Goal: Transaction & Acquisition: Purchase product/service

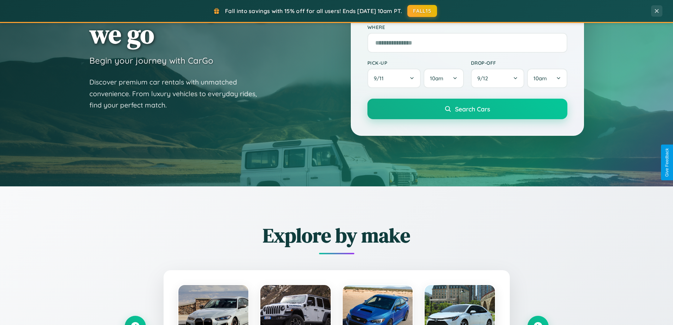
scroll to position [828, 0]
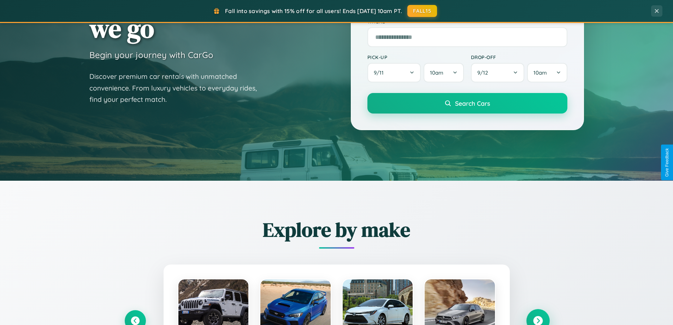
scroll to position [21, 0]
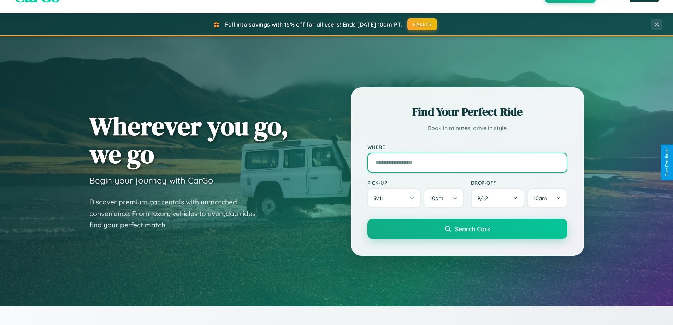
click at [467, 162] on input "text" at bounding box center [467, 163] width 200 height 20
type input "**********"
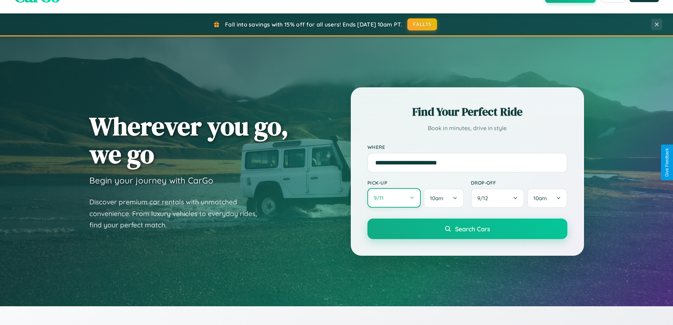
click at [394, 198] on button "9 / 11" at bounding box center [394, 197] width 54 height 19
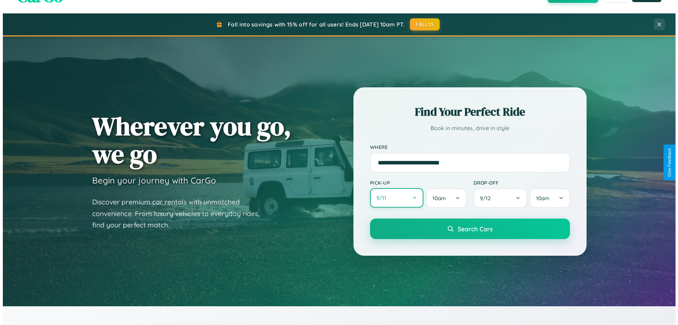
select select "*"
select select "****"
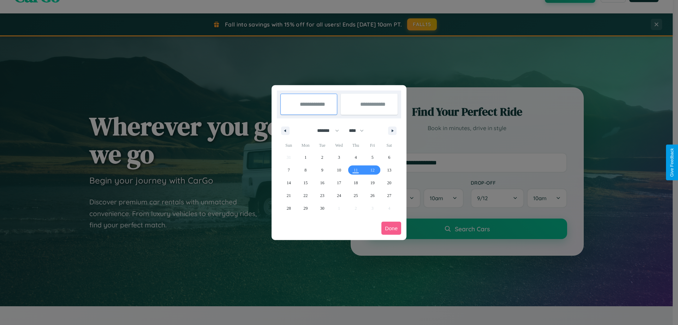
click at [325, 130] on select "******* ******** ***** ***** *** **** **** ****** ********* ******* ******** **…" at bounding box center [327, 131] width 30 height 12
select select "**"
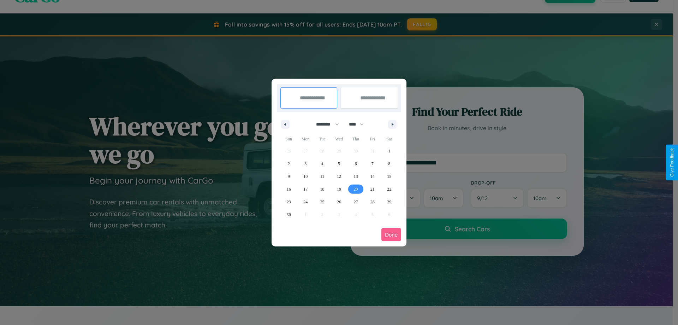
click at [356, 189] on span "20" at bounding box center [356, 189] width 4 height 13
type input "**********"
click at [322, 201] on span "25" at bounding box center [322, 201] width 4 height 13
type input "**********"
click at [391, 234] on button "Done" at bounding box center [392, 234] width 20 height 13
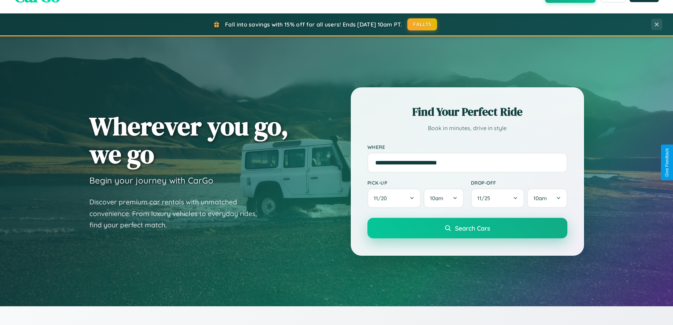
click at [467, 228] on span "Search Cars" at bounding box center [472, 228] width 35 height 8
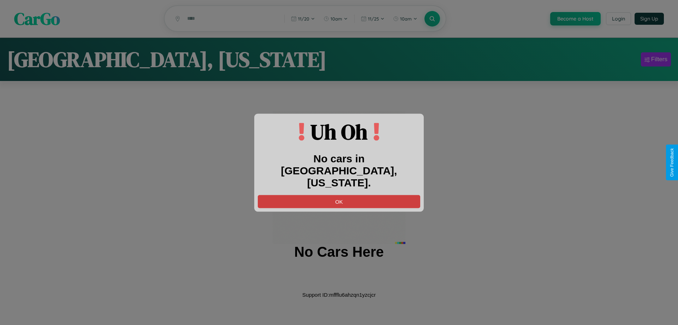
click at [339, 195] on button "OK" at bounding box center [339, 201] width 162 height 13
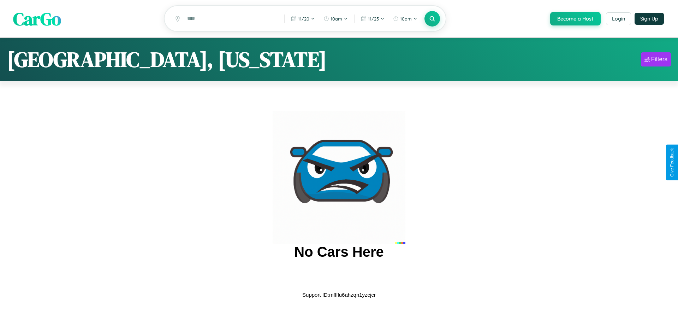
click at [37, 19] on span "CarGo" at bounding box center [37, 18] width 48 height 24
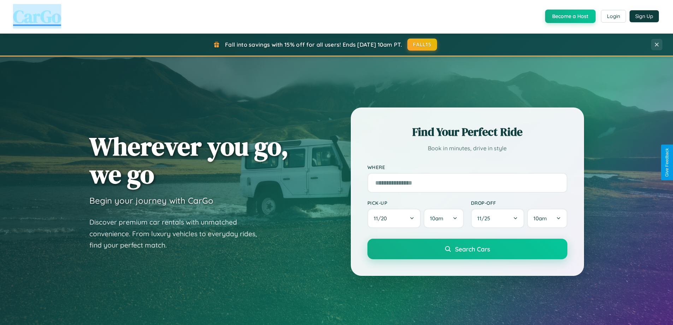
scroll to position [304, 0]
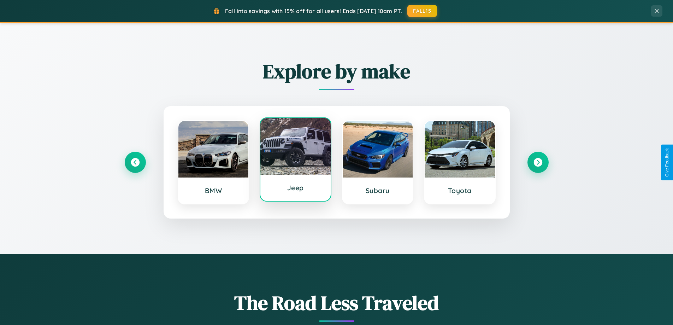
click at [295, 161] on div at bounding box center [295, 146] width 70 height 57
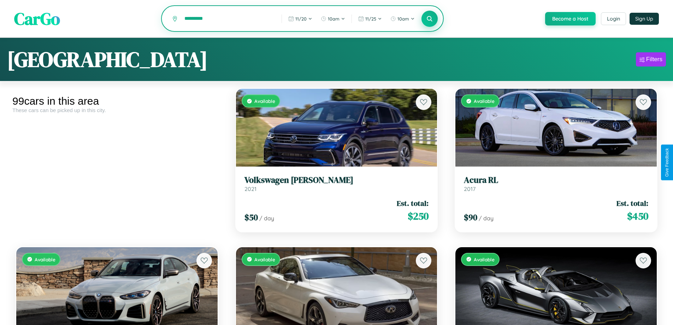
type input "*********"
click at [429, 19] on icon at bounding box center [429, 18] width 7 height 7
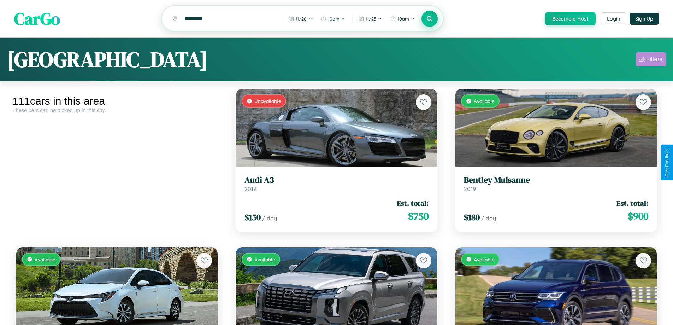
click at [651, 60] on div "Filters" at bounding box center [654, 59] width 16 height 7
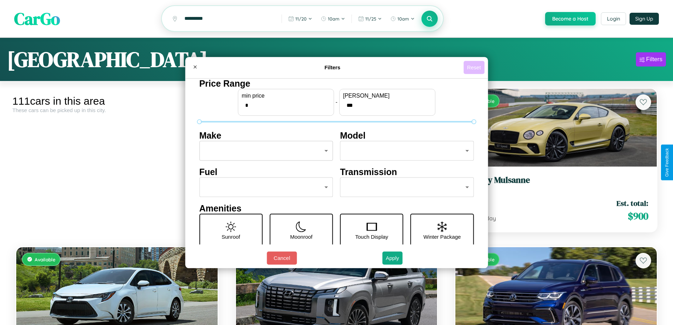
click at [475, 67] on button "Reset" at bounding box center [473, 67] width 21 height 13
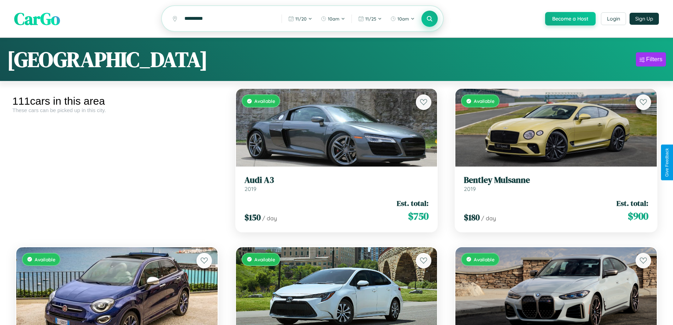
scroll to position [2314, 0]
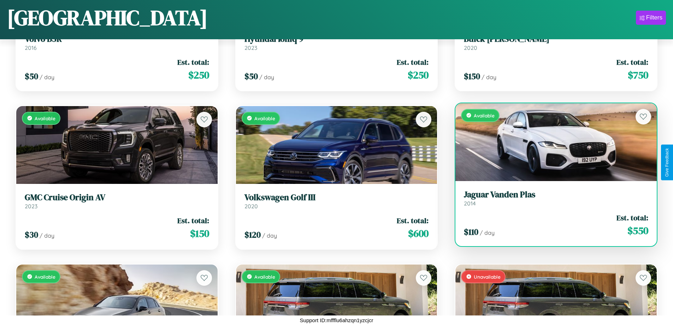
click at [551, 201] on link "Jaguar Vanden Plas 2014" at bounding box center [556, 197] width 184 height 17
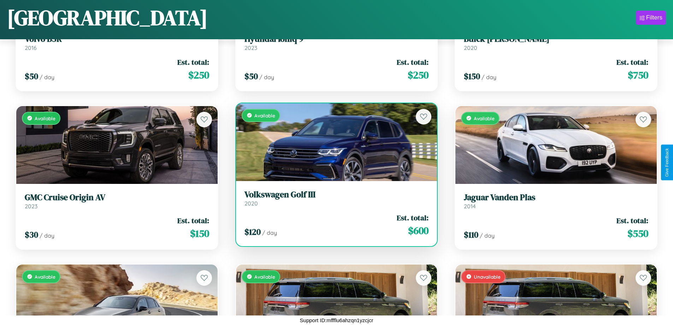
scroll to position [2156, 0]
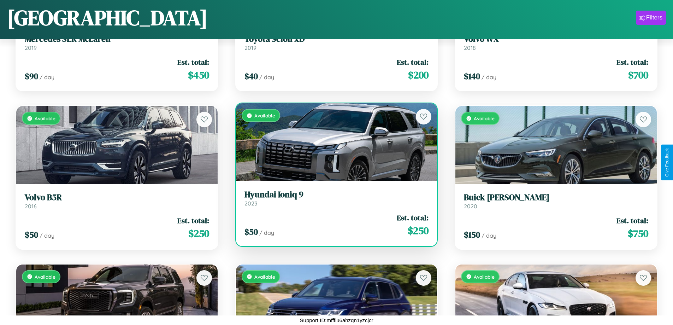
click at [333, 198] on h3 "Hyundai Ioniq 9" at bounding box center [336, 194] width 184 height 10
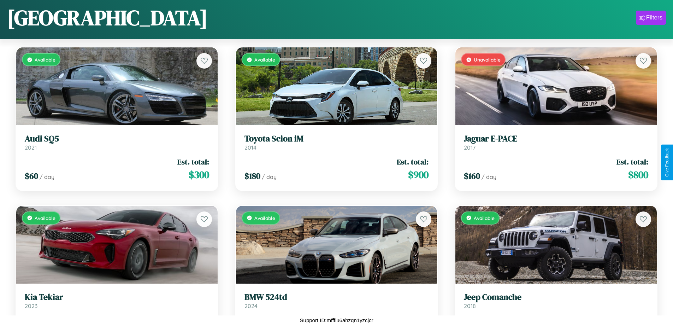
scroll to position [1365, 0]
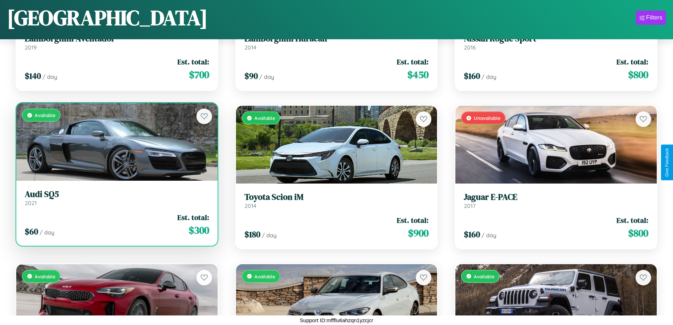
click at [116, 143] on div "Available" at bounding box center [116, 142] width 201 height 78
click at [116, 142] on div "Available" at bounding box center [116, 142] width 201 height 78
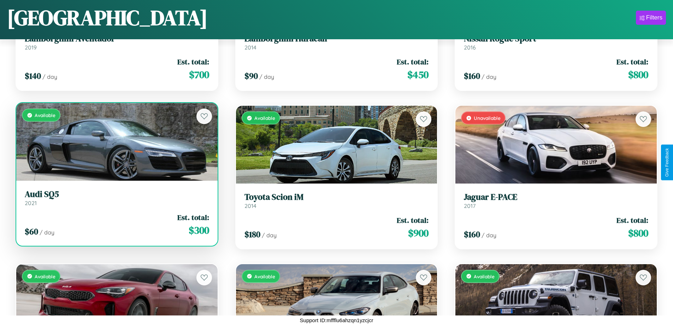
click at [116, 142] on div "Available" at bounding box center [116, 142] width 201 height 78
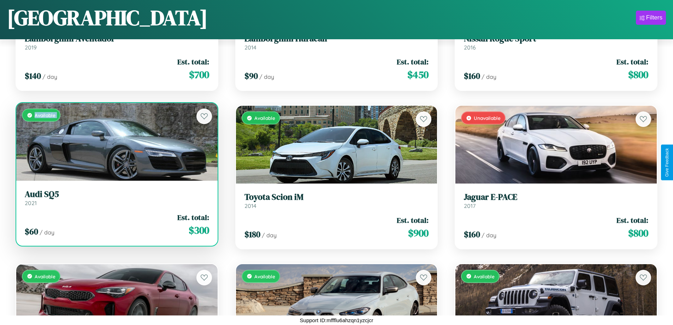
click at [116, 142] on div "Available" at bounding box center [116, 142] width 201 height 78
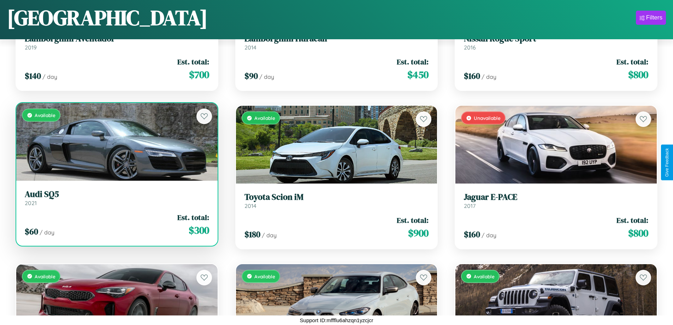
click at [116, 142] on div "Available" at bounding box center [116, 142] width 201 height 78
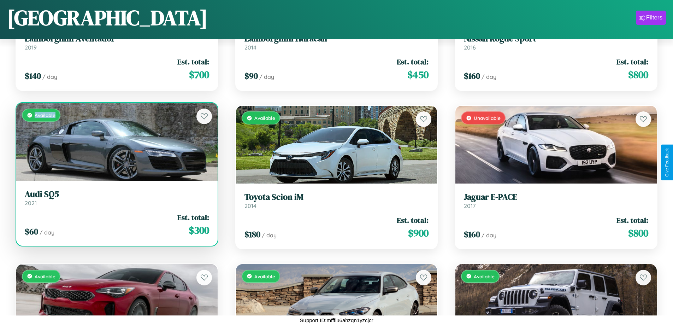
click at [116, 142] on div "Available" at bounding box center [116, 142] width 201 height 78
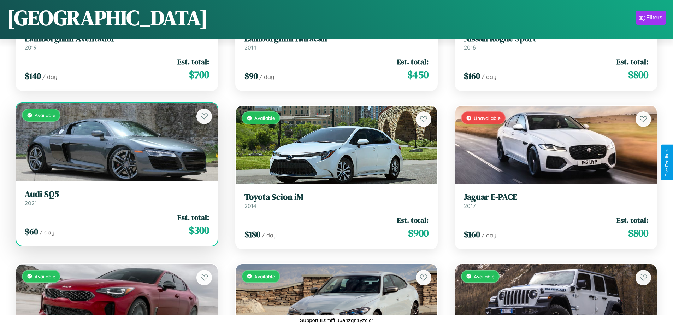
click at [116, 197] on h3 "Audi SQ5" at bounding box center [117, 194] width 184 height 10
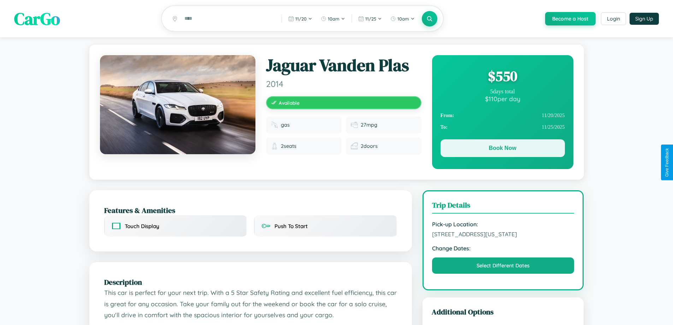
click at [502, 149] on button "Book Now" at bounding box center [502, 148] width 124 height 18
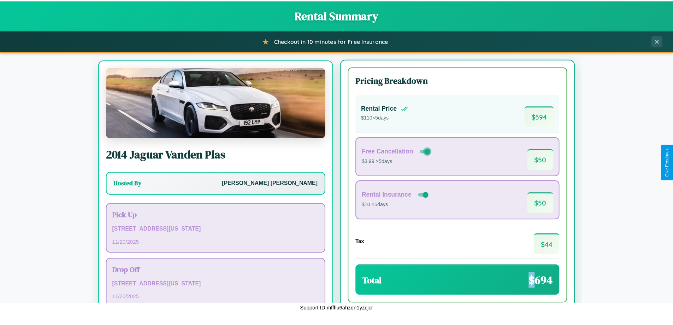
scroll to position [33, 0]
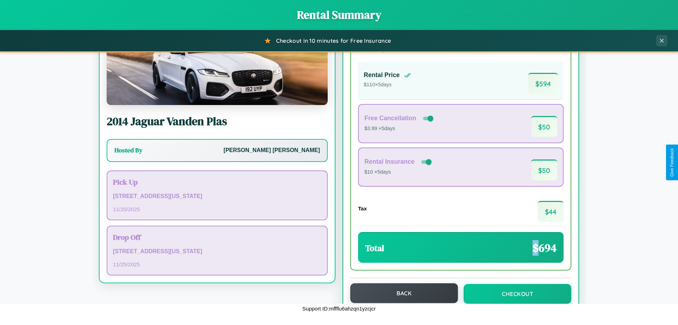
click at [401, 293] on button "Back" at bounding box center [404, 293] width 108 height 20
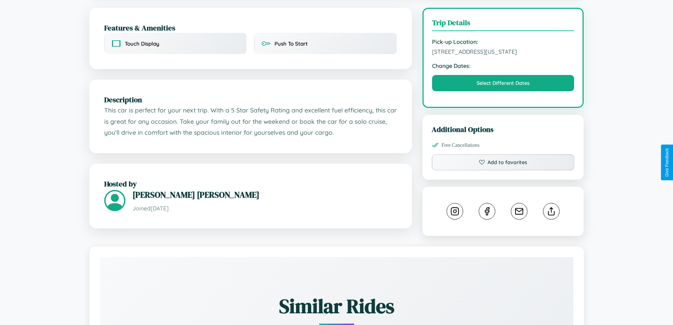
scroll to position [385, 0]
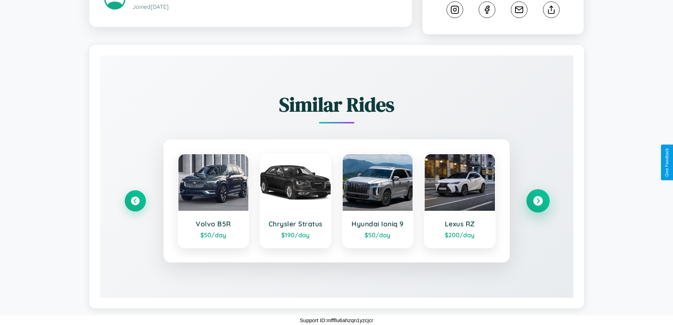
click at [538, 201] on icon at bounding box center [538, 201] width 10 height 10
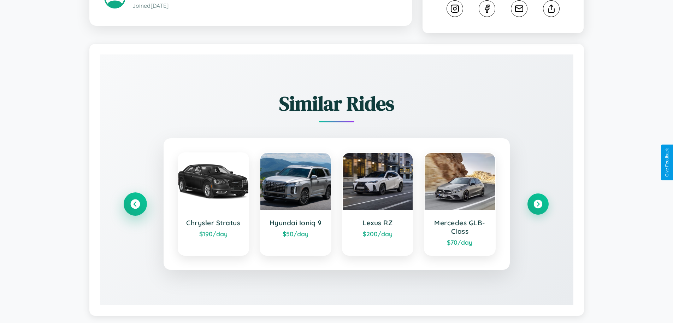
click at [135, 205] on icon at bounding box center [135, 204] width 10 height 10
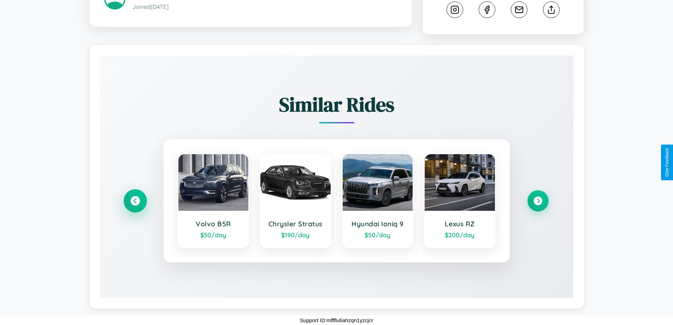
click at [135, 201] on icon at bounding box center [135, 201] width 10 height 10
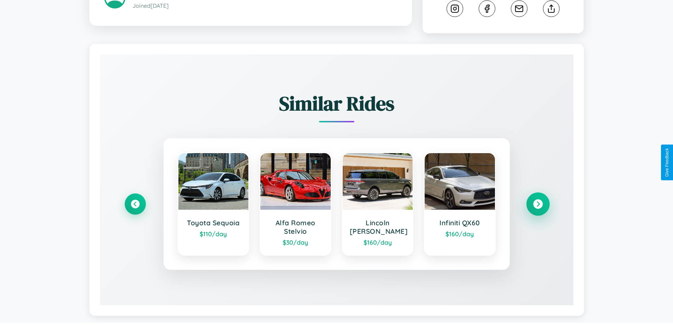
click at [538, 205] on icon at bounding box center [538, 204] width 10 height 10
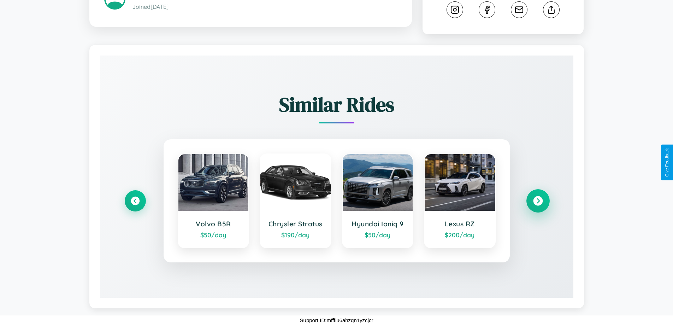
click at [538, 201] on icon at bounding box center [538, 201] width 10 height 10
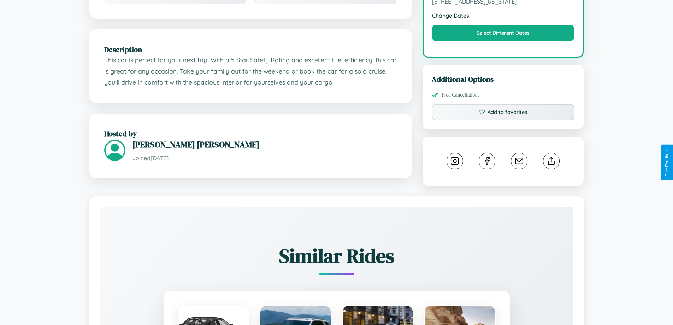
scroll to position [232, 0]
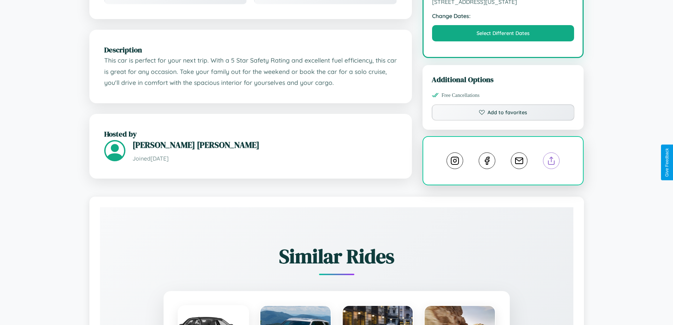
click at [551, 162] on line at bounding box center [551, 159] width 0 height 5
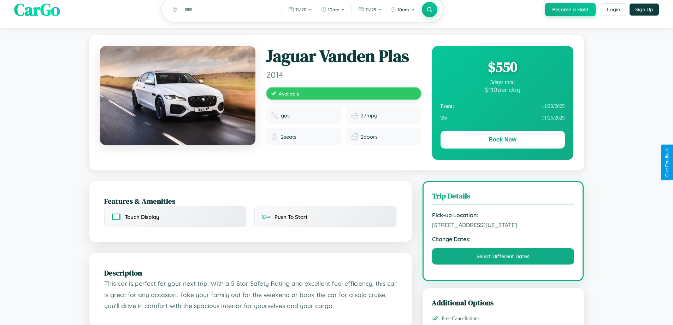
scroll to position [0, 0]
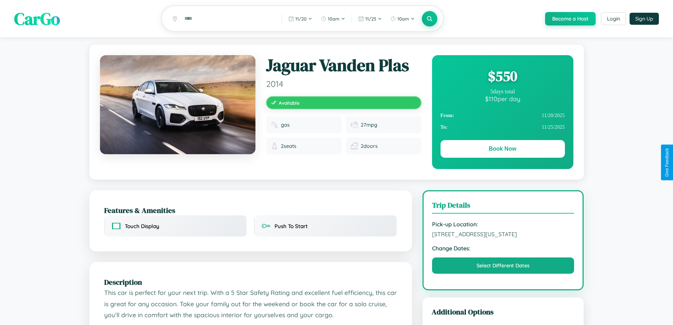
click at [502, 77] on div "$ 550" at bounding box center [502, 75] width 124 height 19
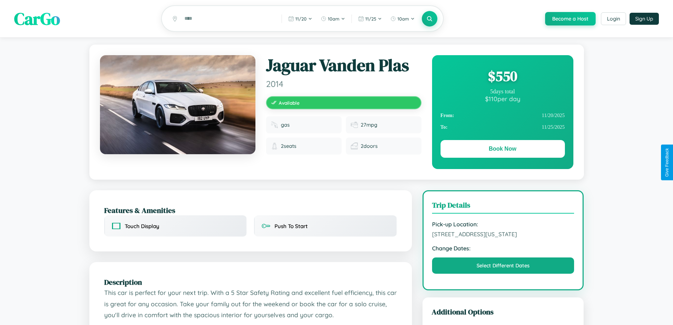
click at [502, 77] on div "$ 550" at bounding box center [502, 75] width 124 height 19
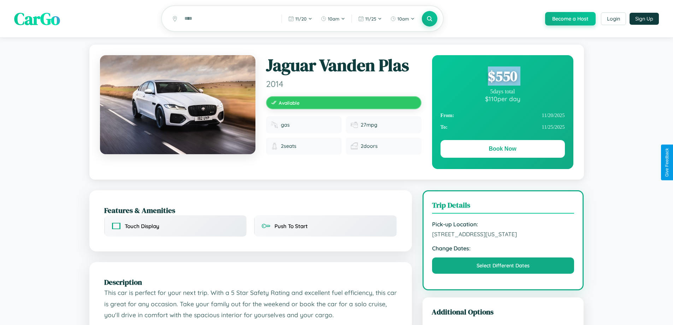
click at [502, 77] on div "$ 550" at bounding box center [502, 75] width 124 height 19
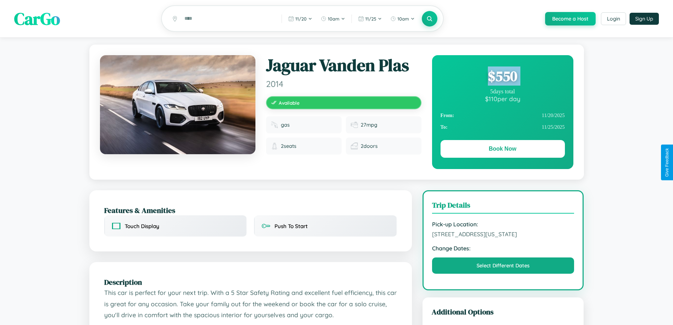
click at [502, 77] on div "$ 550" at bounding box center [502, 75] width 124 height 19
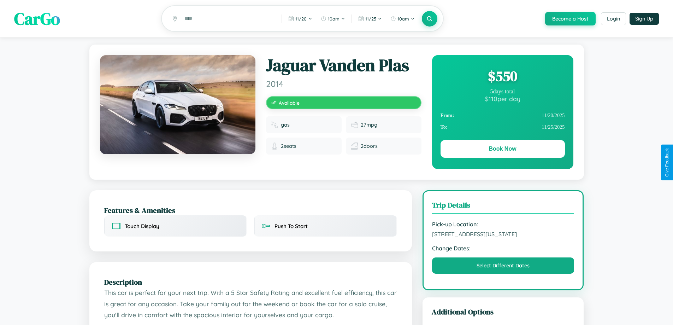
click at [502, 77] on div "$ 550" at bounding box center [502, 75] width 124 height 19
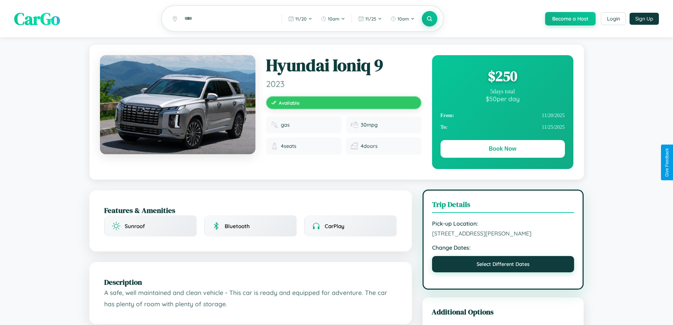
click at [503, 265] on button "Select Different Dates" at bounding box center [503, 264] width 142 height 16
select select "*"
select select "****"
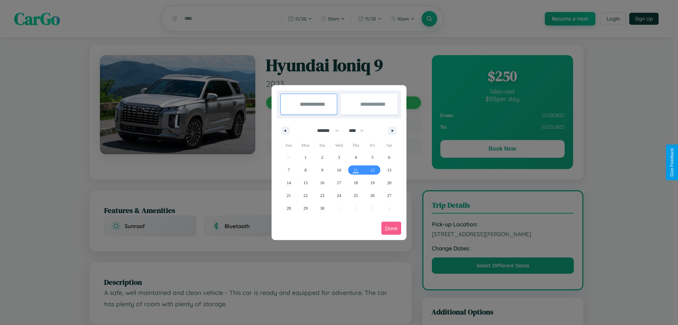
click at [325, 130] on select "******* ******** ***** ***** *** **** **** ****** ********* ******* ******** **…" at bounding box center [327, 131] width 30 height 12
select select "*"
drag, startPoint x: 360, startPoint y: 130, endPoint x: 339, endPoint y: 142, distance: 23.4
click at [360, 130] on select "**** **** **** **** **** **** **** **** **** **** **** **** **** **** **** ****…" at bounding box center [355, 131] width 21 height 12
select select "****"
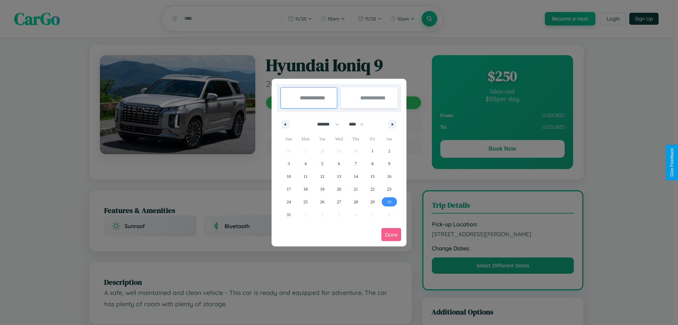
click at [389, 201] on span "30" at bounding box center [389, 201] width 4 height 13
type input "**********"
click at [392, 124] on icon "button" at bounding box center [394, 124] width 4 height 3
select select "*"
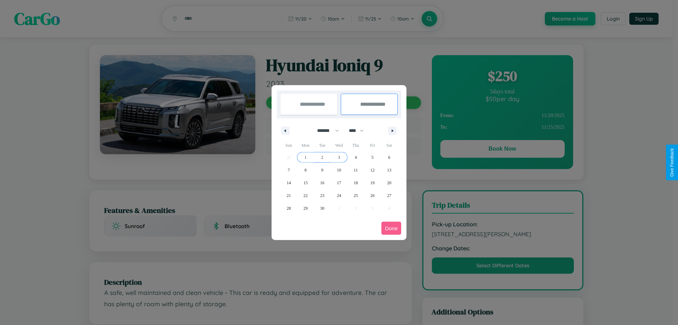
click at [339, 157] on span "3" at bounding box center [339, 157] width 2 height 13
type input "**********"
select select "*"
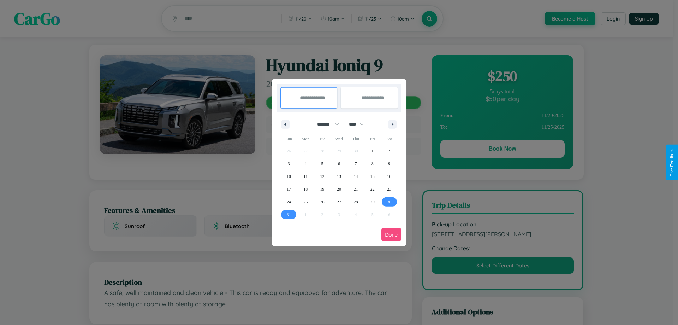
click at [391, 234] on button "Done" at bounding box center [392, 234] width 20 height 13
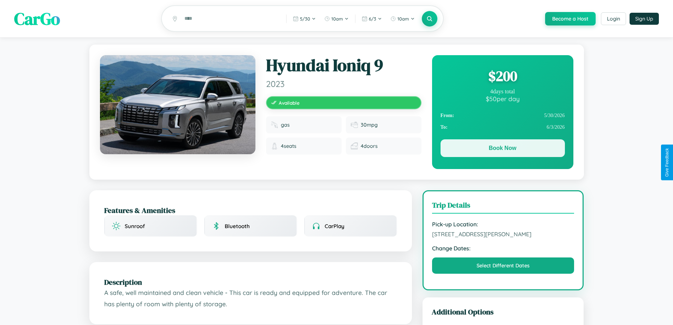
click at [502, 149] on button "Book Now" at bounding box center [502, 148] width 124 height 18
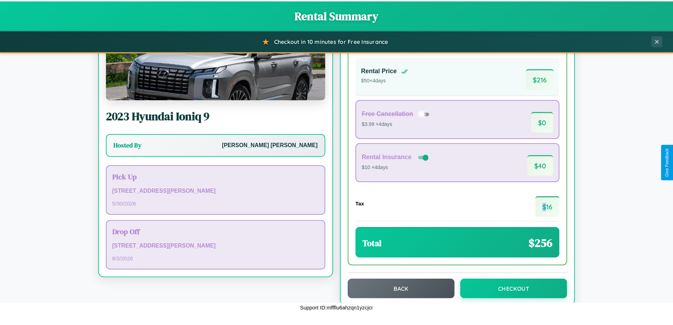
scroll to position [48, 0]
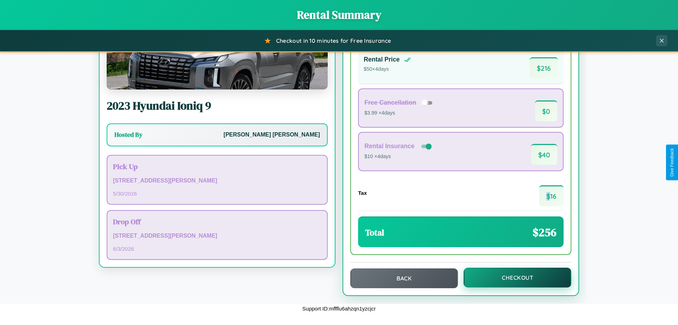
click at [513, 277] on button "Checkout" at bounding box center [518, 277] width 108 height 20
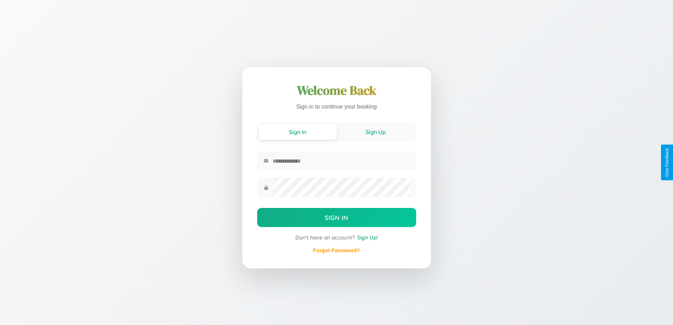
click at [376, 132] on button "Sign Up" at bounding box center [376, 132] width 78 height 16
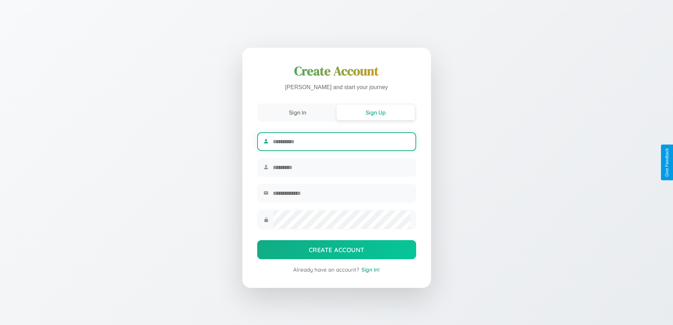
click at [341, 140] on input "text" at bounding box center [341, 141] width 137 height 17
type input "*****"
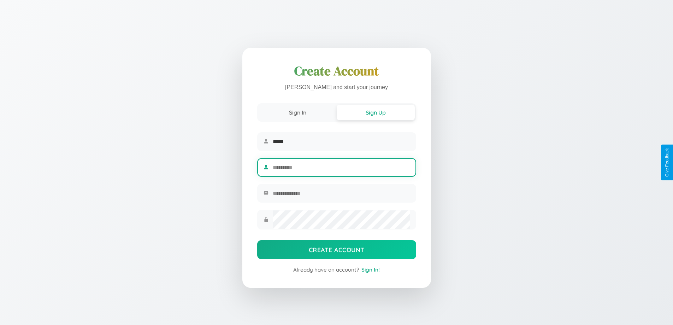
click at [341, 167] on input "text" at bounding box center [341, 167] width 137 height 17
type input "********"
click at [341, 194] on input "email" at bounding box center [341, 192] width 137 height 17
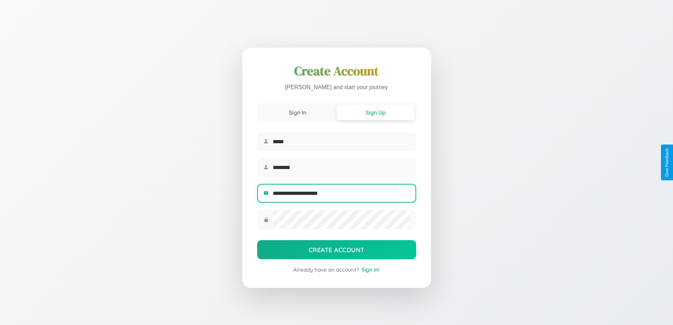
type input "**********"
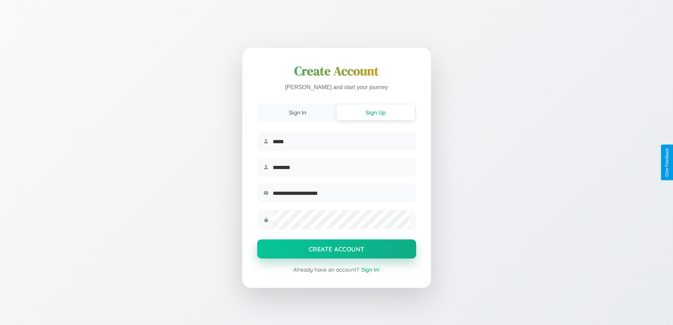
click at [336, 251] on button "Create Account" at bounding box center [336, 248] width 159 height 19
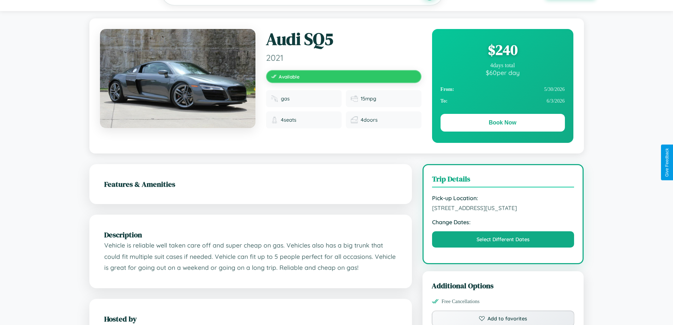
scroll to position [73, 0]
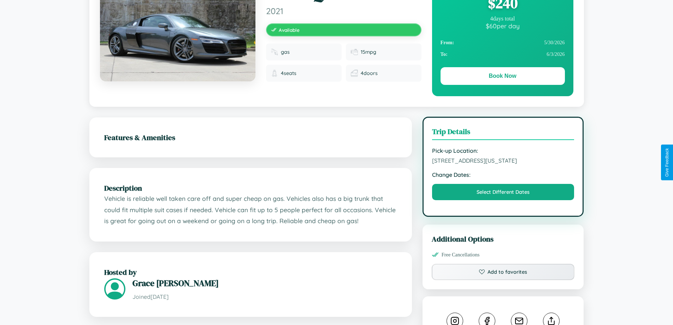
click at [503, 161] on span "[STREET_ADDRESS][US_STATE]" at bounding box center [503, 160] width 142 height 7
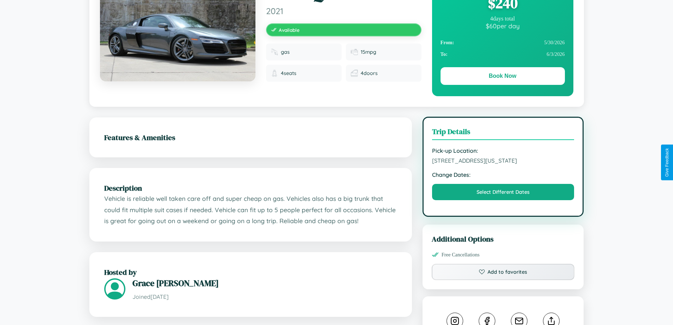
click at [503, 161] on span "[STREET_ADDRESS][US_STATE]" at bounding box center [503, 160] width 142 height 7
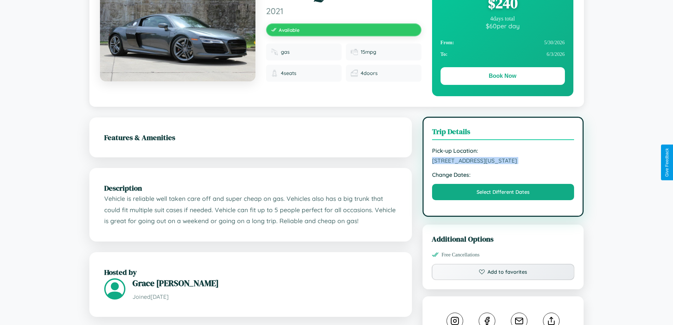
click at [503, 161] on span "[STREET_ADDRESS][US_STATE]" at bounding box center [503, 160] width 142 height 7
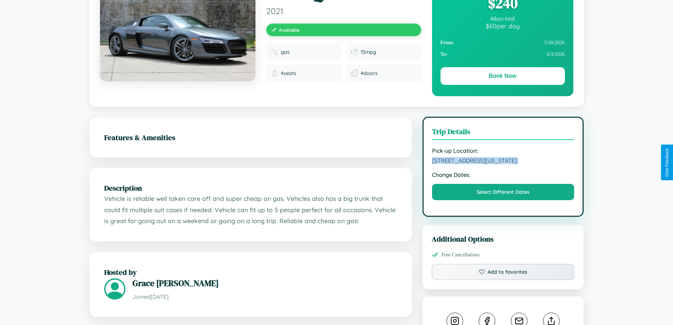
click at [503, 161] on span "210 Washington Street Barcelona 11284 Spain" at bounding box center [503, 160] width 142 height 7
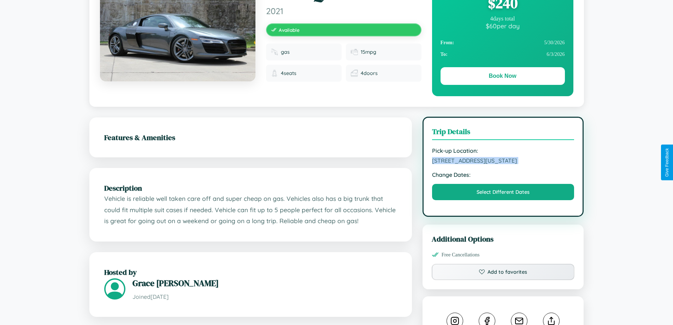
click at [503, 161] on span "210 Washington Street Barcelona 11284 Spain" at bounding box center [503, 160] width 142 height 7
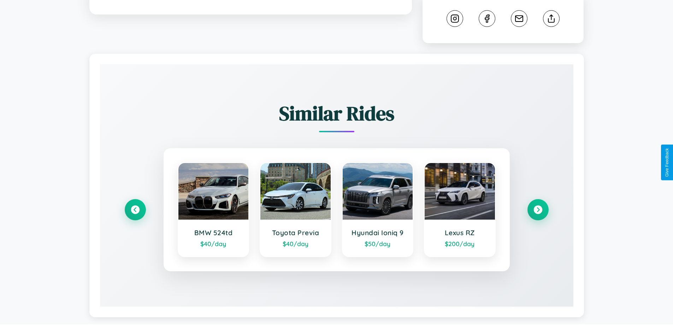
scroll to position [385, 0]
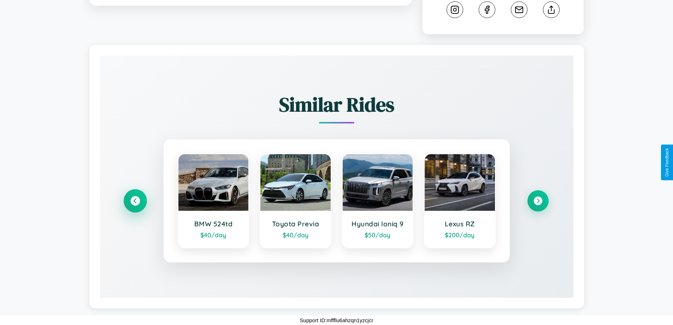
click at [135, 201] on icon at bounding box center [135, 201] width 10 height 10
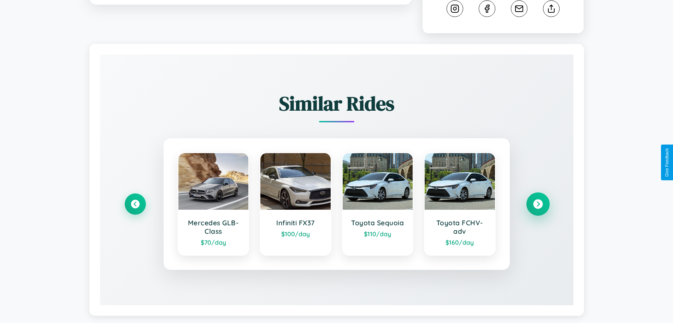
click at [538, 205] on icon at bounding box center [538, 204] width 10 height 10
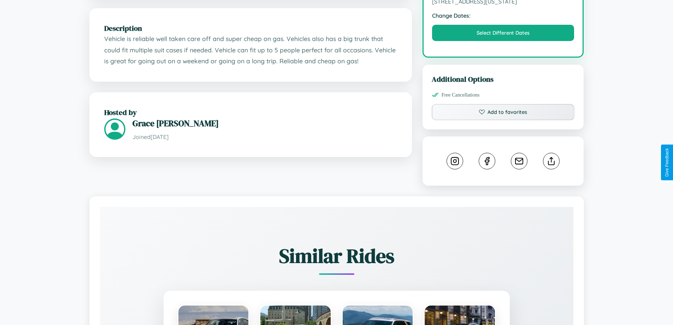
scroll to position [232, 0]
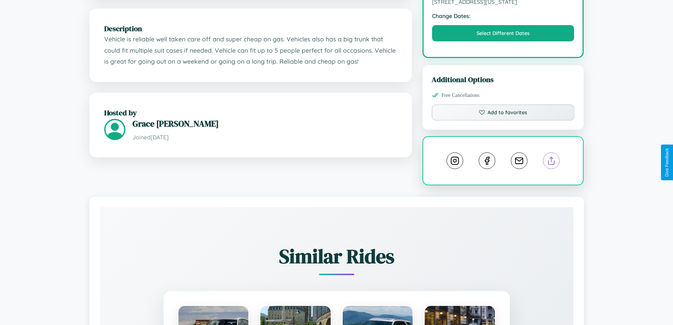
click at [551, 162] on line at bounding box center [551, 159] width 0 height 5
